Goal: Task Accomplishment & Management: Manage account settings

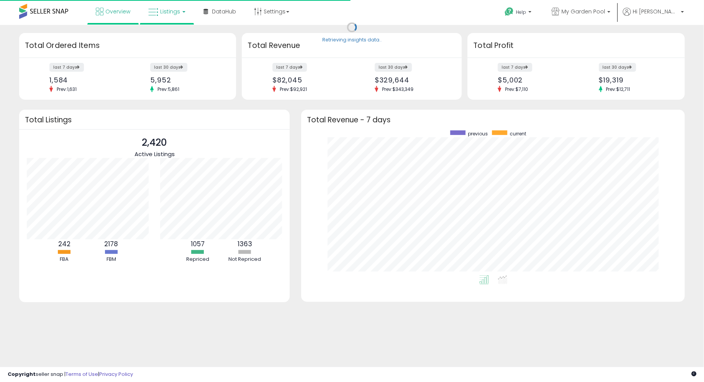
click at [180, 7] on link "Listings" at bounding box center [167, 11] width 49 height 23
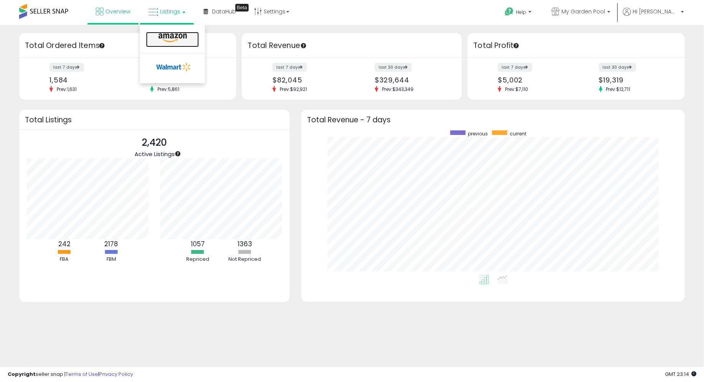
click at [178, 33] on icon at bounding box center [172, 38] width 33 height 10
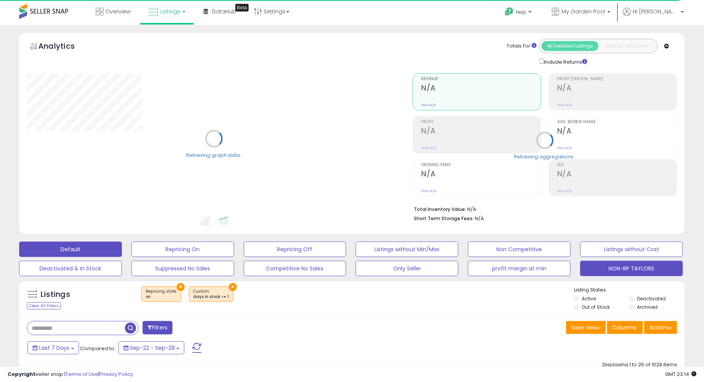
click at [597, 266] on button "NON-RP TAYLORS" at bounding box center [631, 268] width 103 height 15
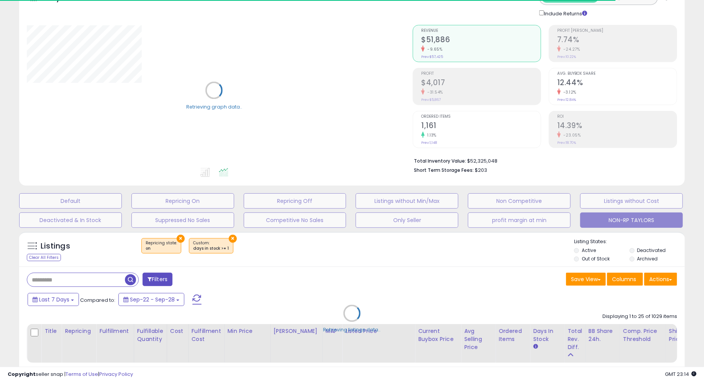
type input "*********"
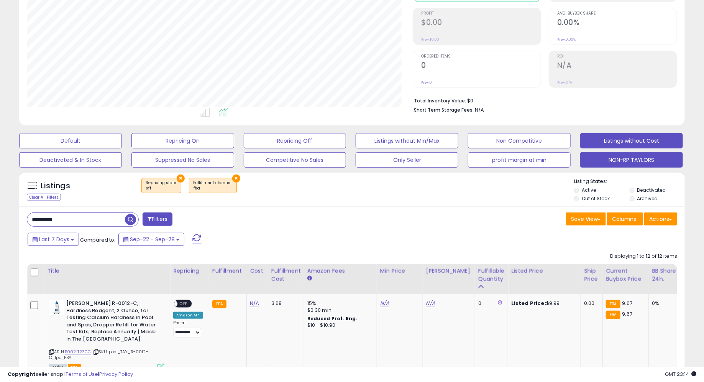
scroll to position [157, 386]
click at [622, 153] on button "NON-RP TAYLORS" at bounding box center [631, 159] width 103 height 15
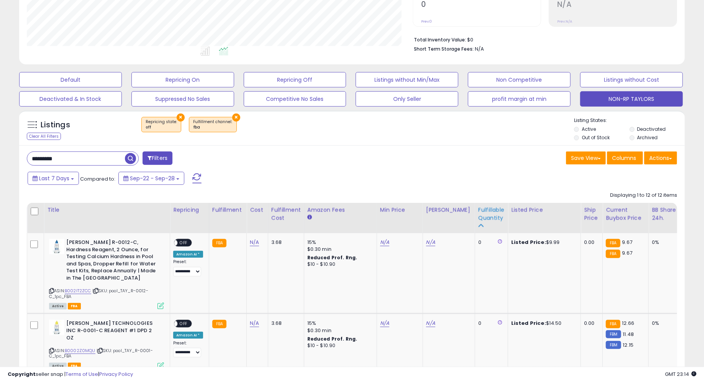
click at [478, 211] on div "Fulfillable Quantity" at bounding box center [491, 214] width 26 height 16
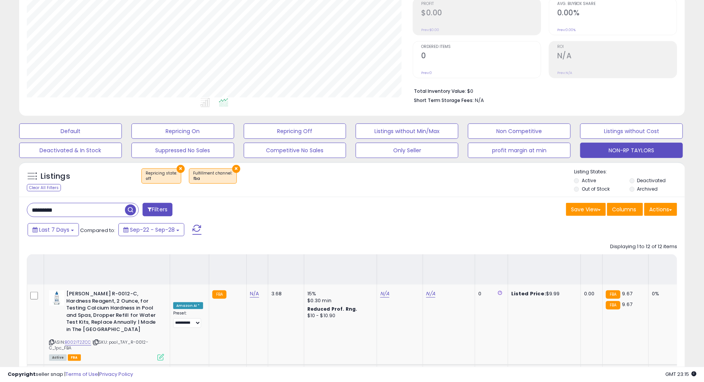
scroll to position [0, 0]
